Goal: Find specific page/section: Find specific page/section

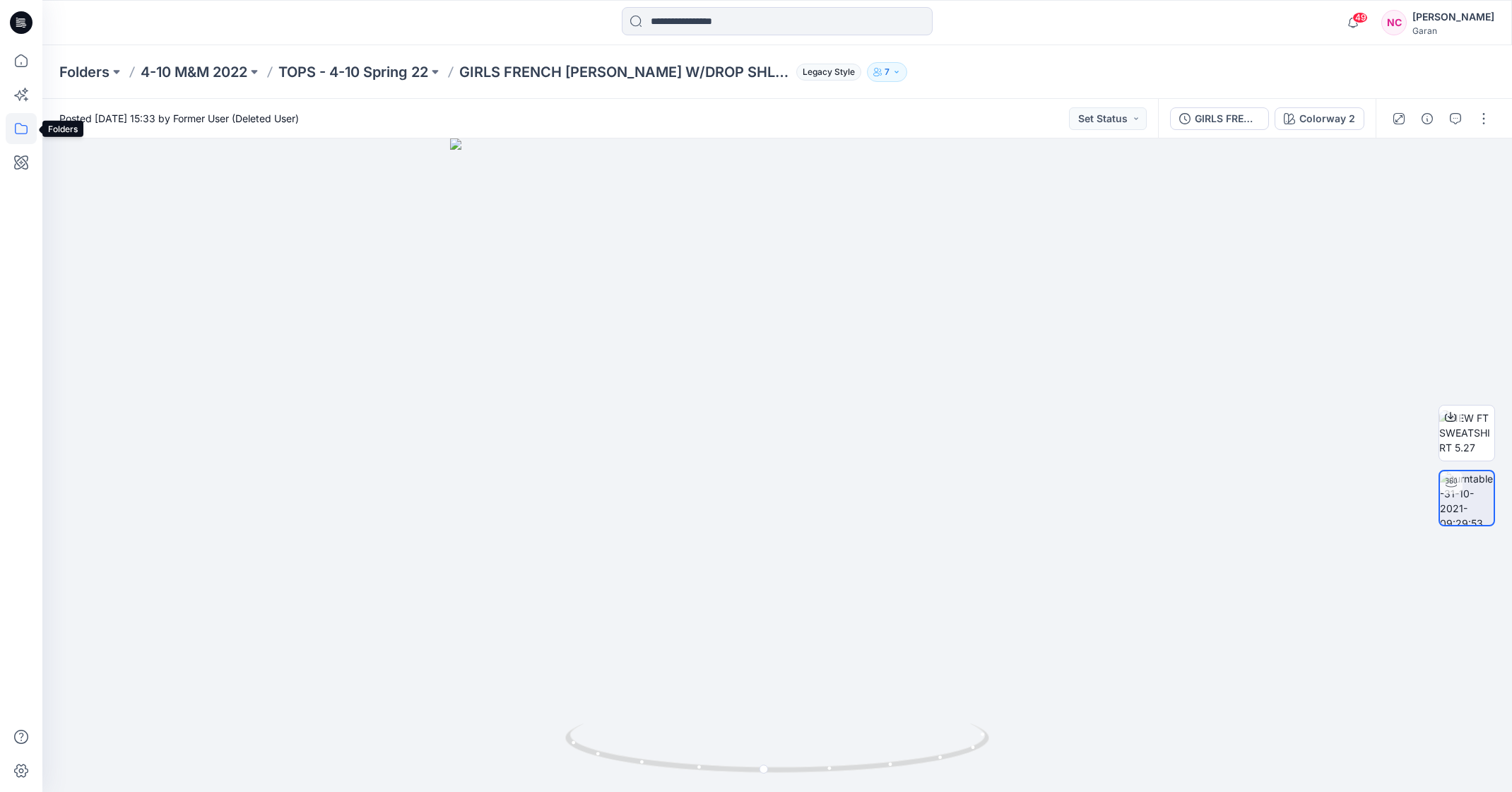
click at [27, 126] on icon at bounding box center [21, 129] width 31 height 31
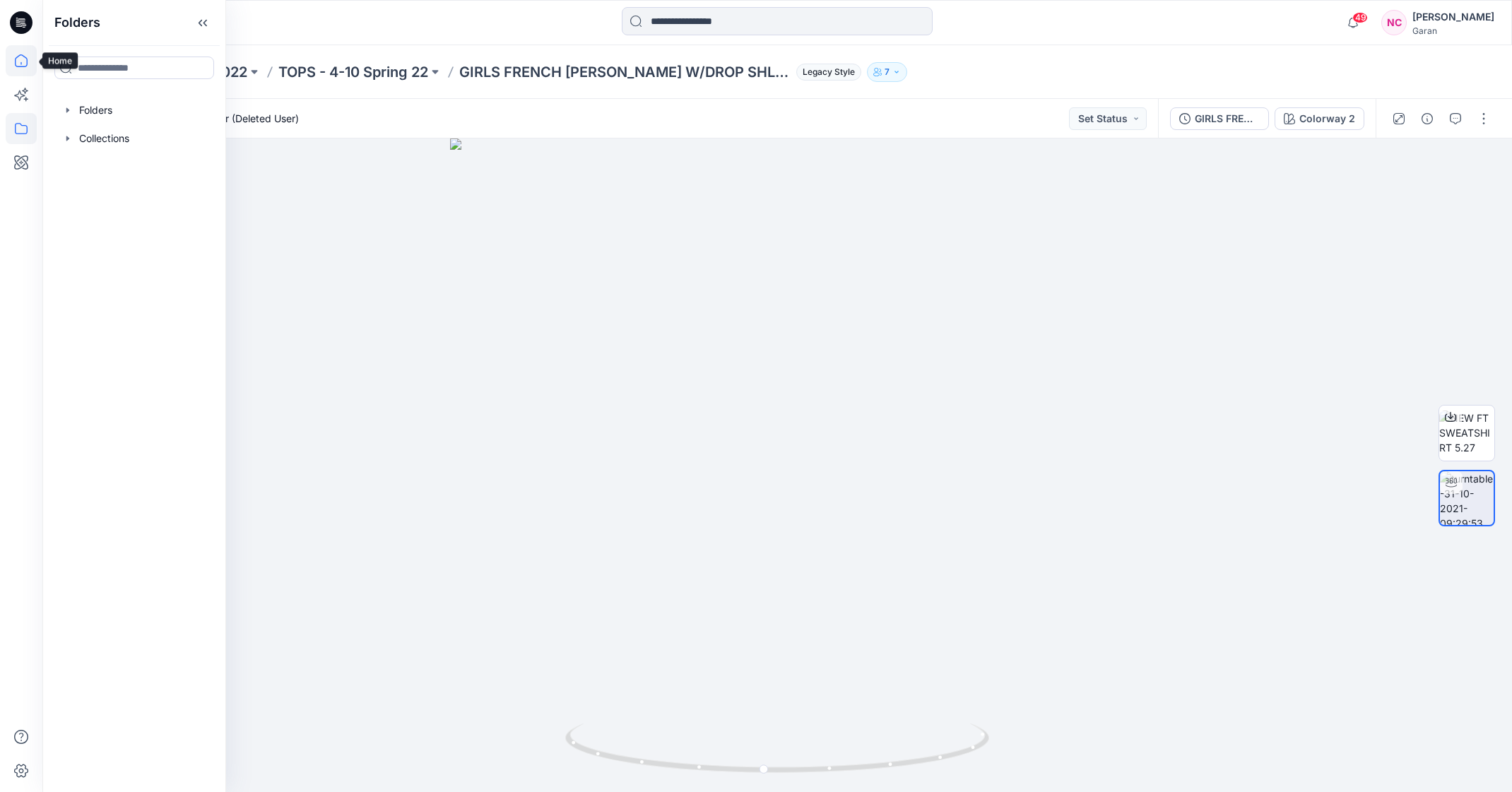
click at [26, 69] on icon at bounding box center [21, 61] width 31 height 31
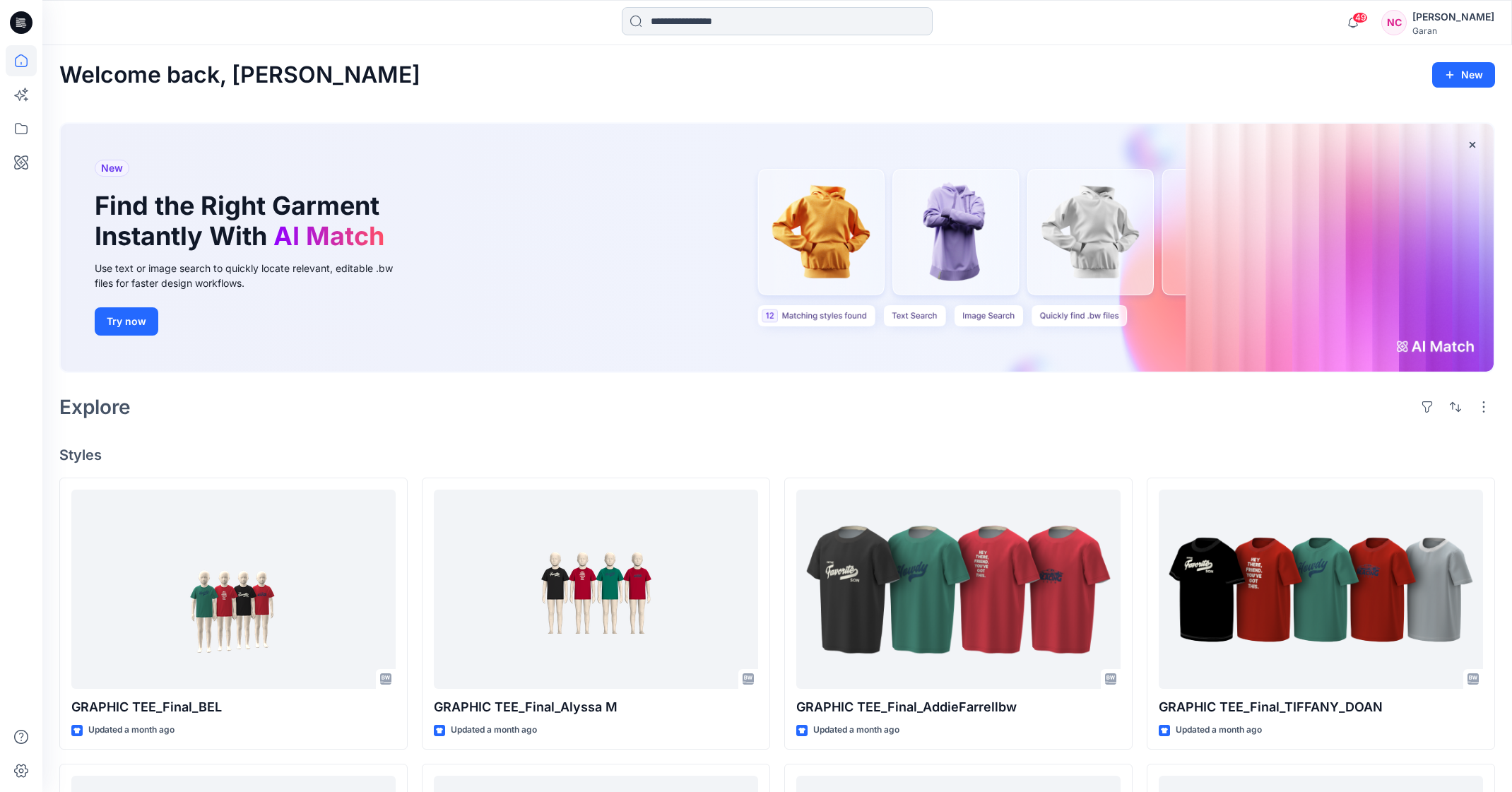
click at [682, 22] on input at bounding box center [777, 21] width 311 height 28
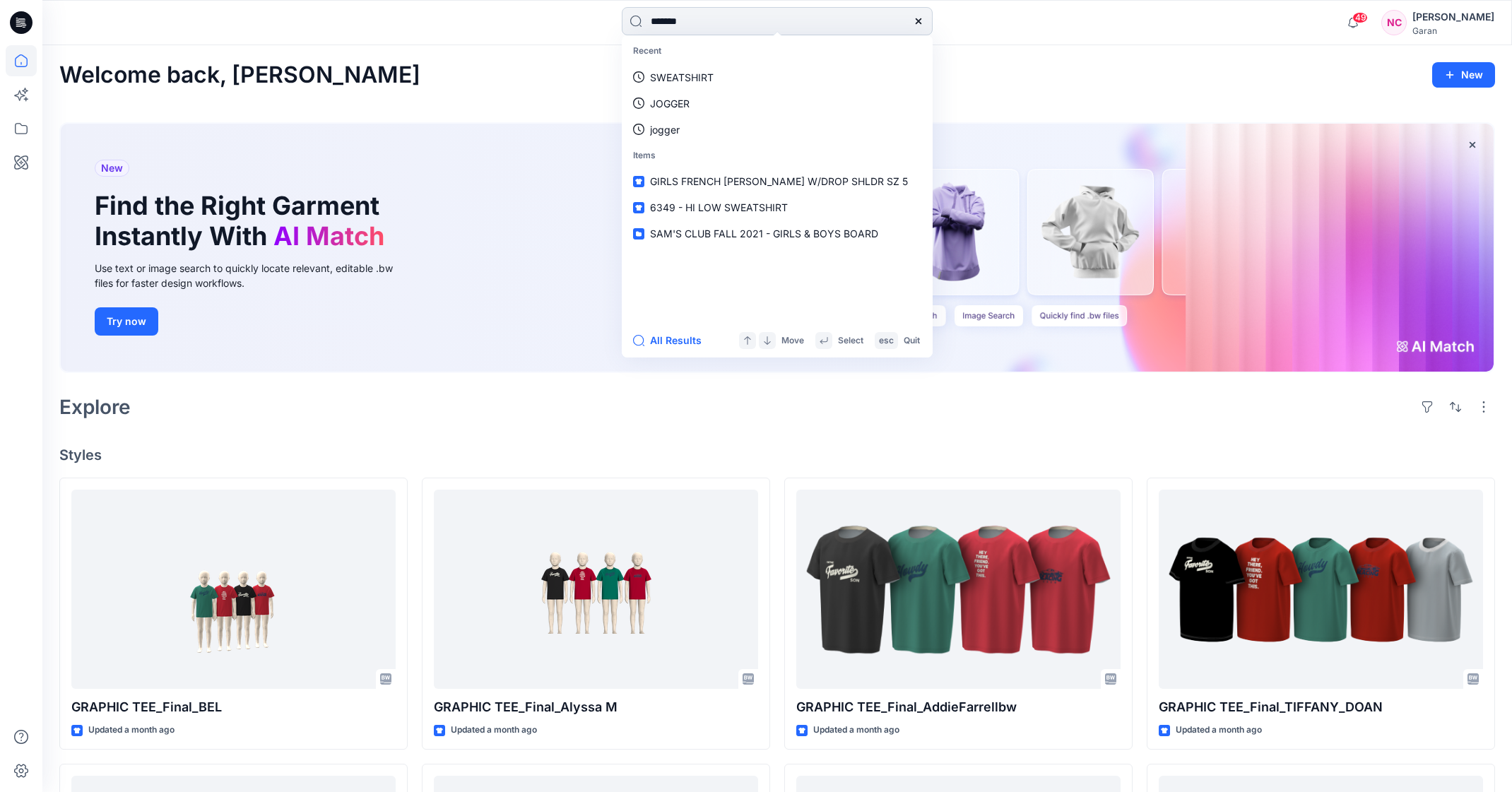
type input "********"
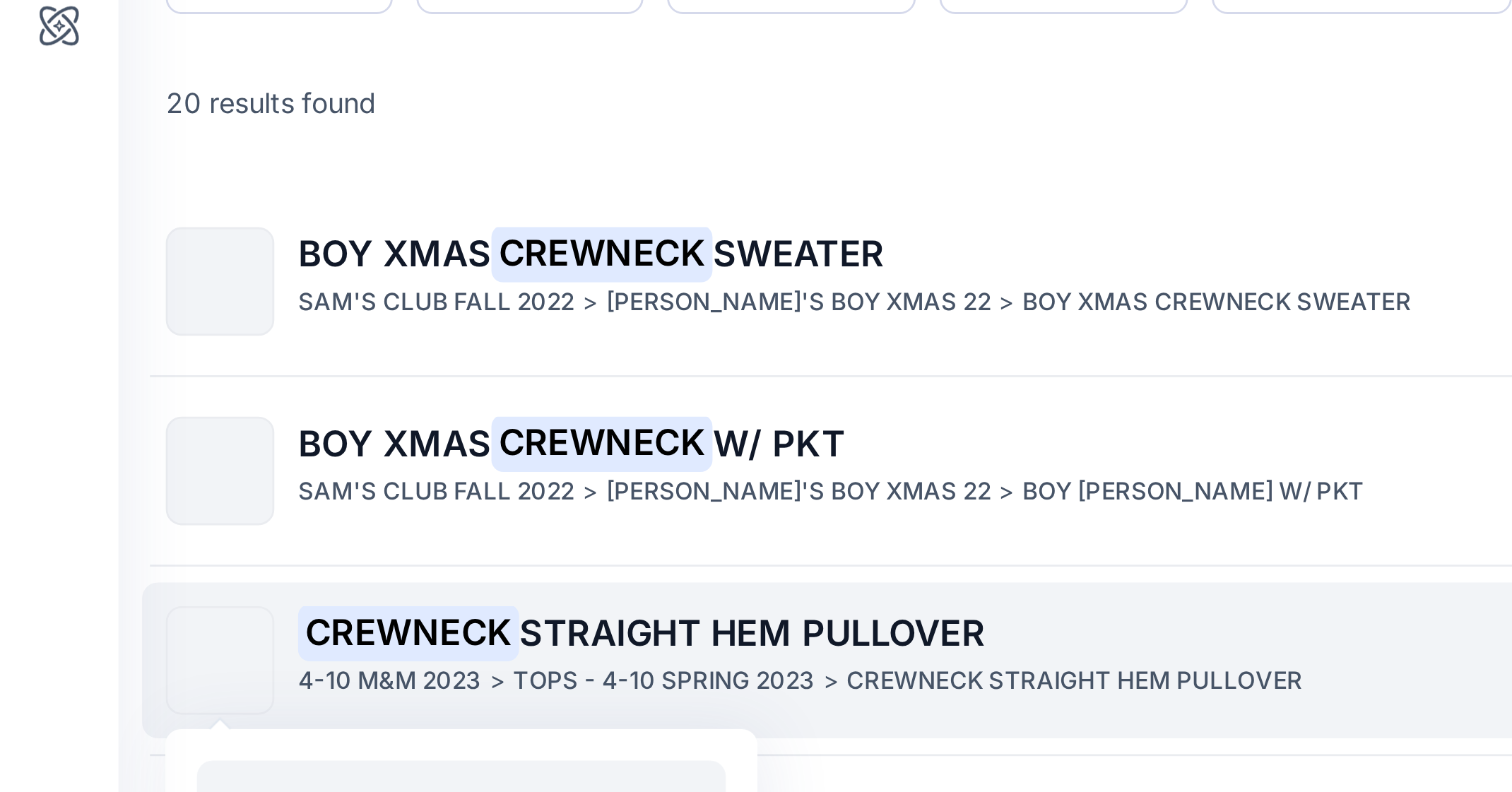
click at [79, 390] on img at bounding box center [79, 390] width 0 height 0
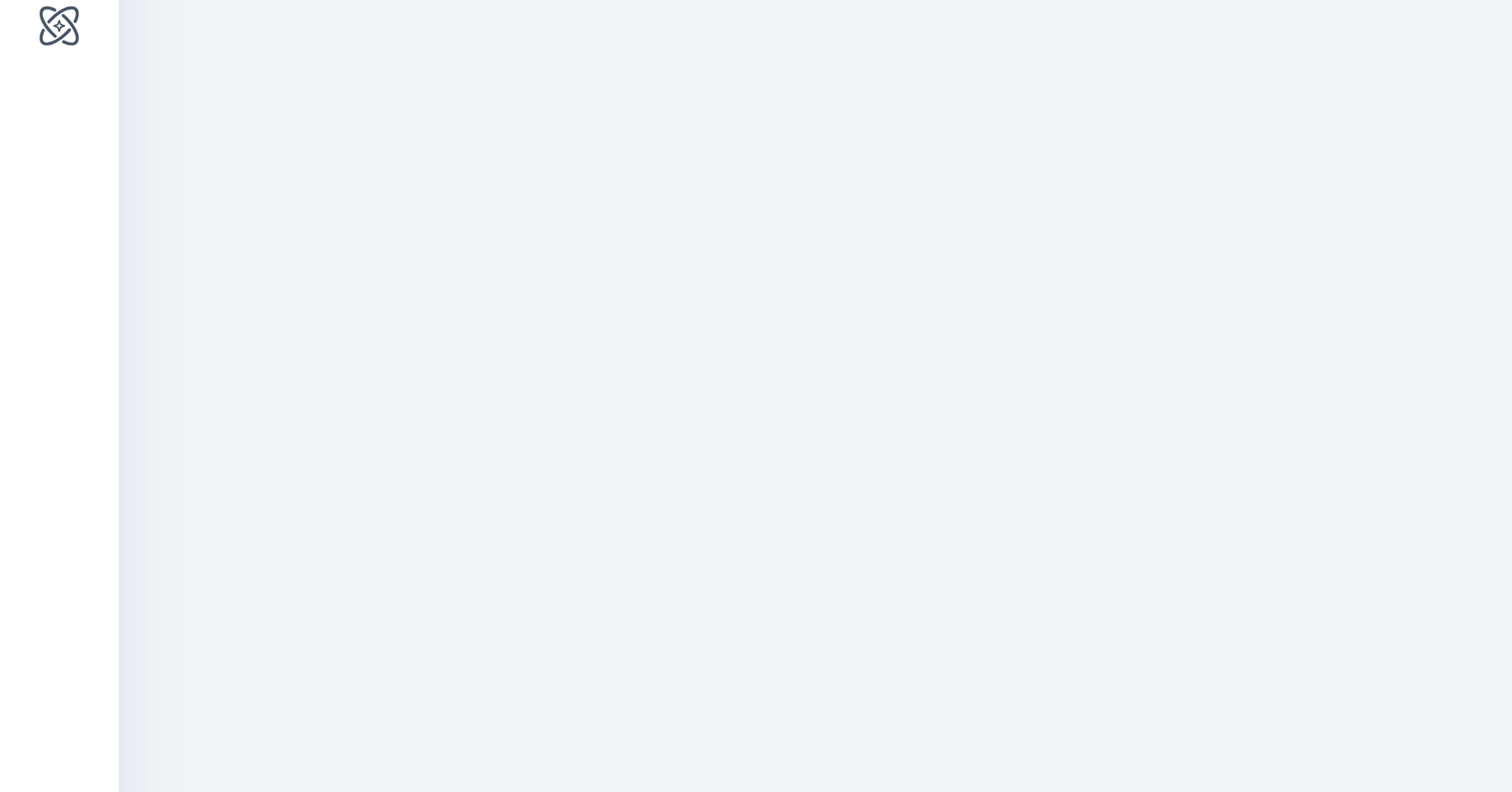
click at [180, 330] on img at bounding box center [777, 284] width 1378 height 1016
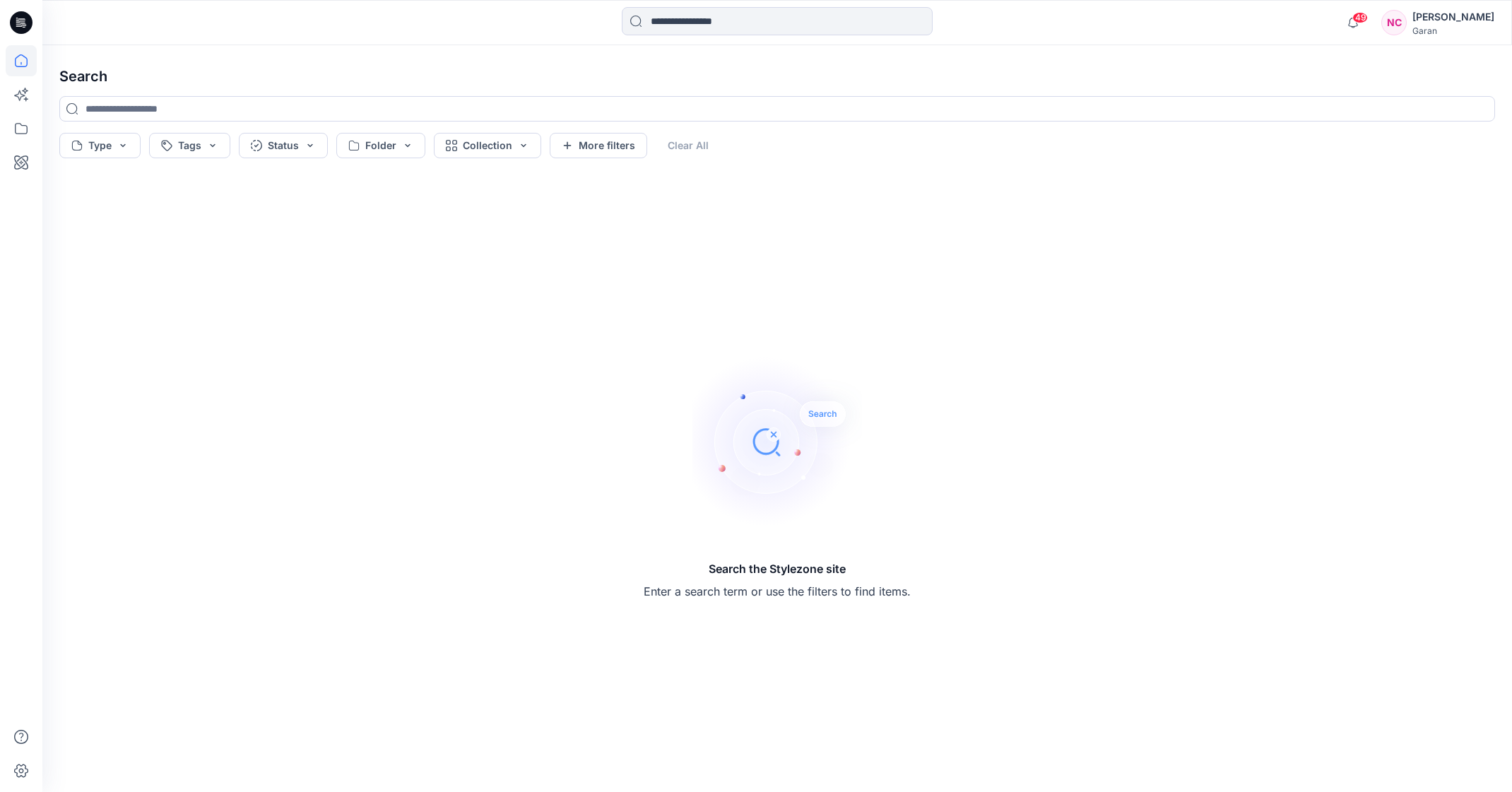
click at [19, 55] on icon at bounding box center [21, 61] width 13 height 13
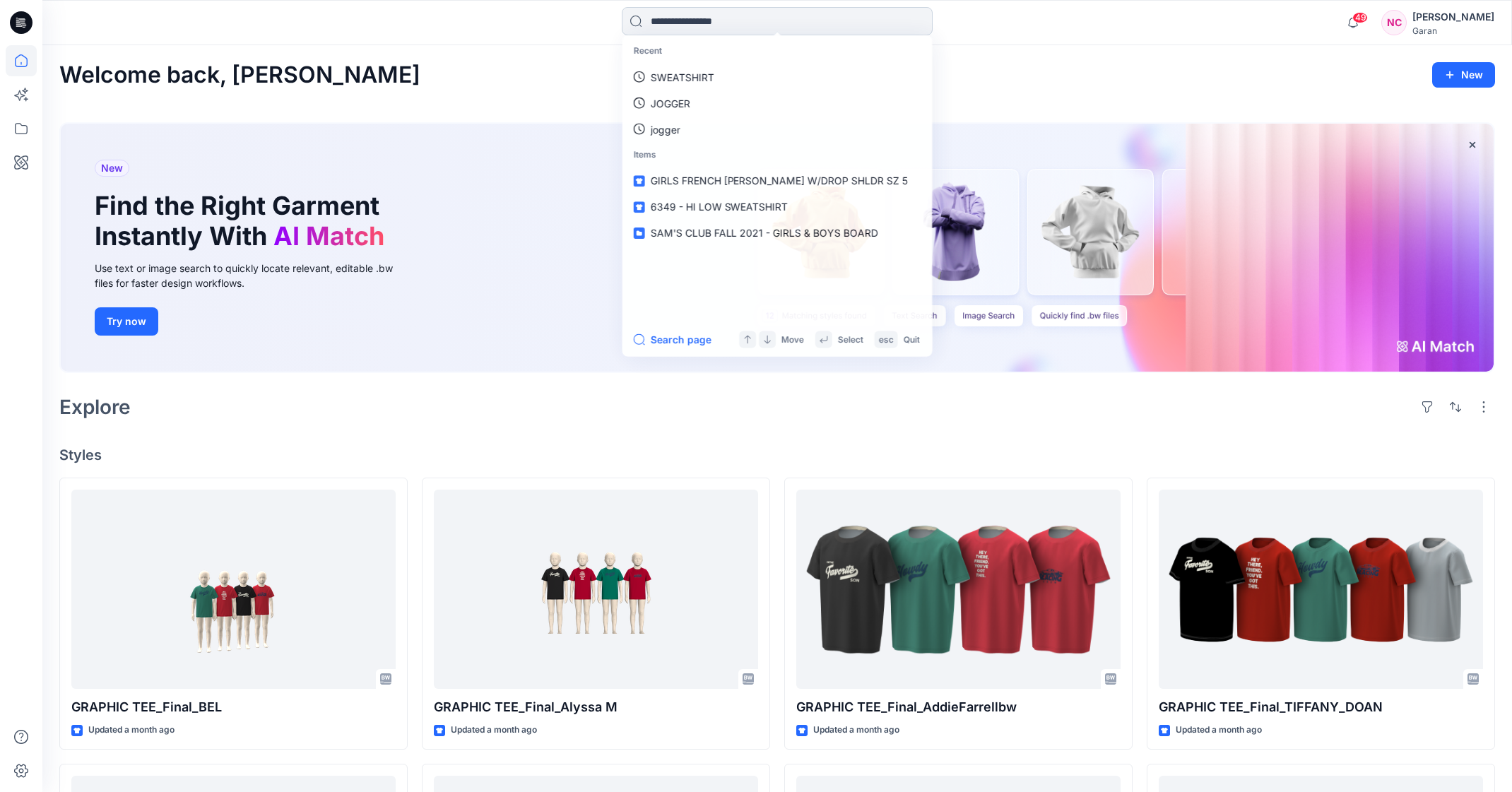
click at [706, 30] on input at bounding box center [777, 21] width 311 height 28
type input "********"
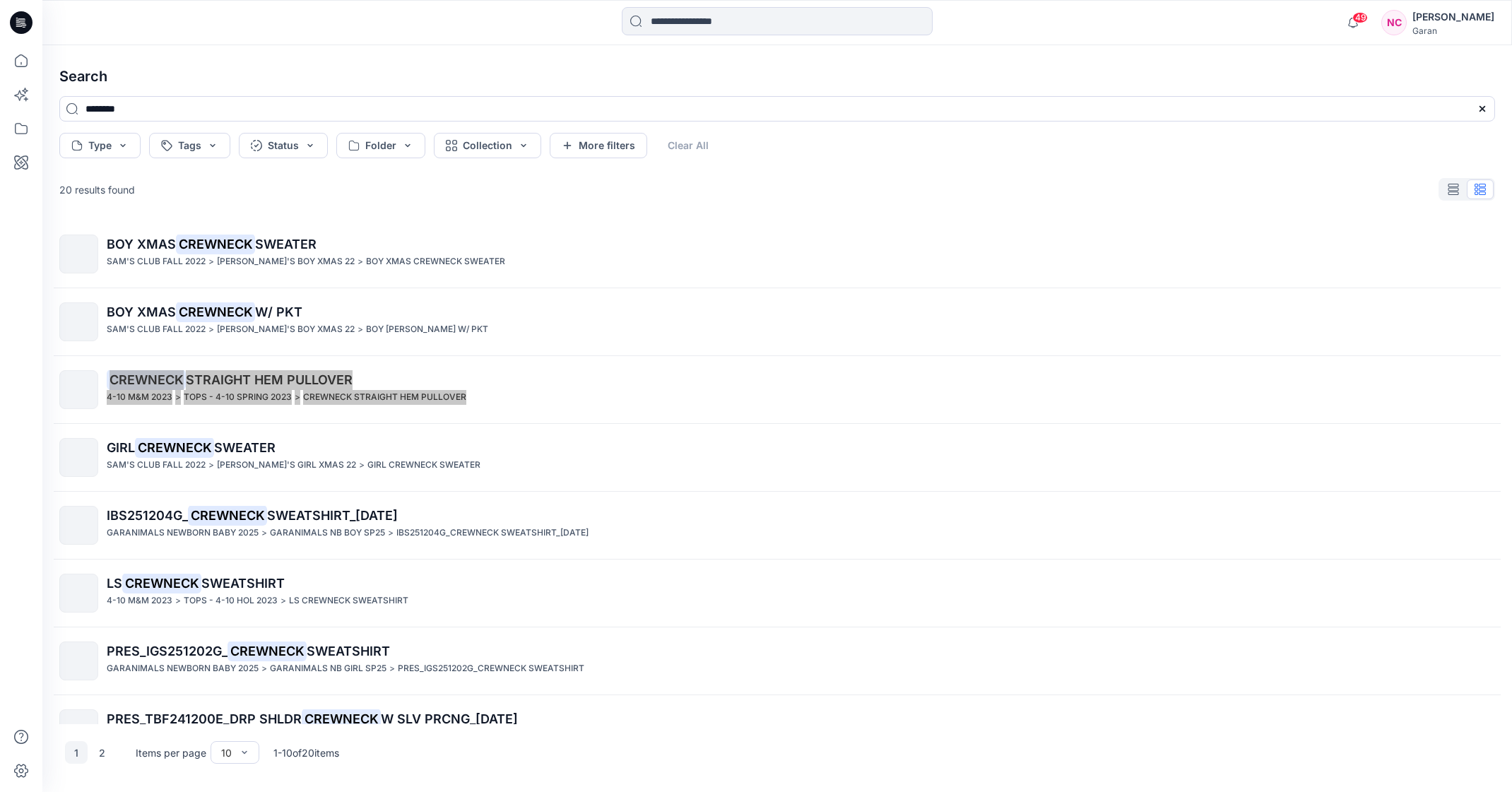
drag, startPoint x: 83, startPoint y: 385, endPoint x: 486, endPoint y: 15, distance: 547.1
click at [0, 0] on div "49 Notifications FU tpayne@garan.com was removed from this Stylezone site by th…" at bounding box center [756, 396] width 1512 height 792
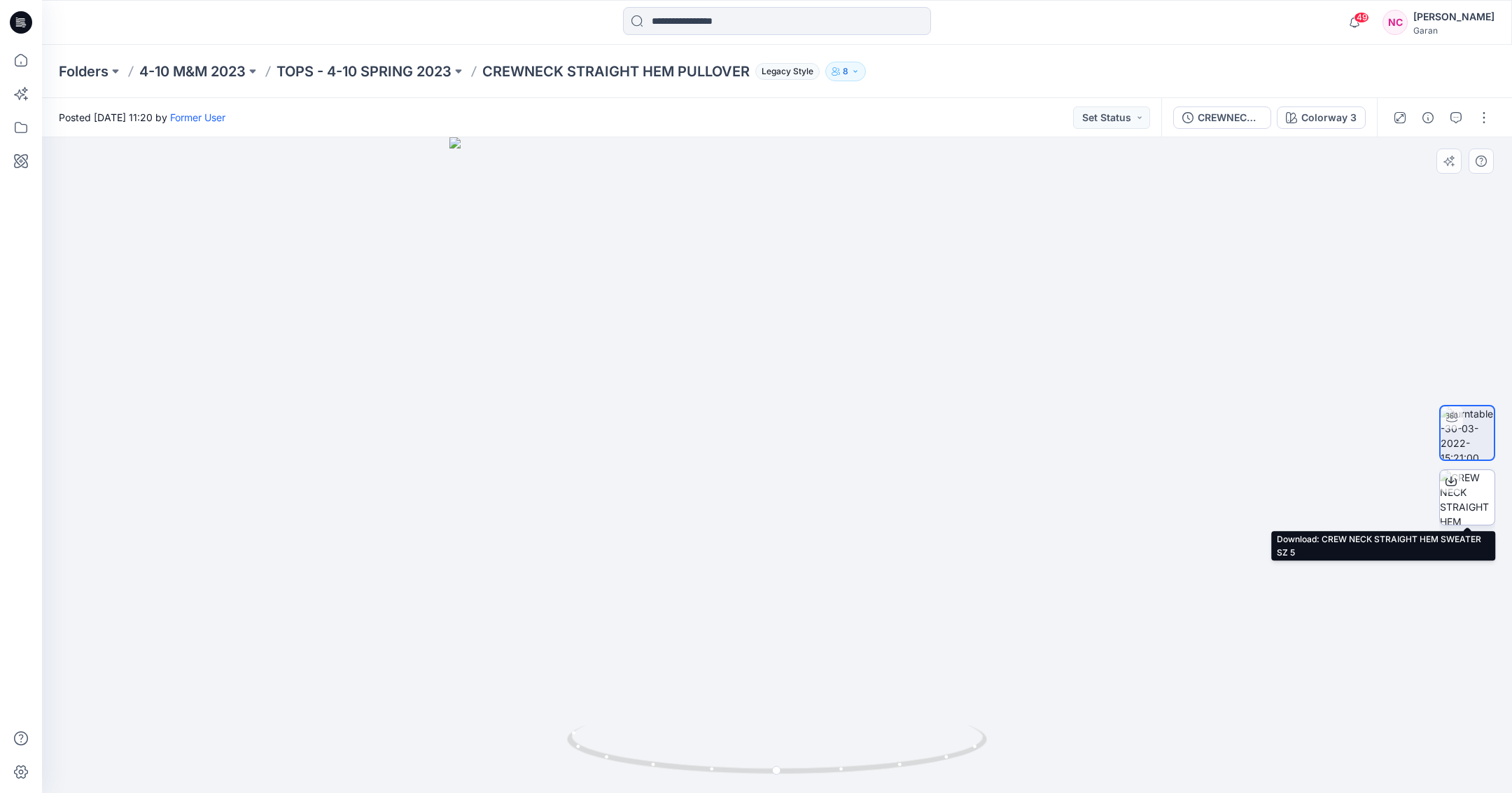
click at [1449, 480] on icon at bounding box center [1451, 479] width 6 height 7
